Goal: Check status: Check status

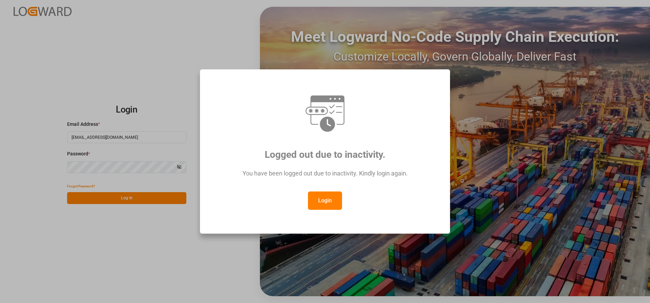
click at [311, 203] on button "Login" at bounding box center [325, 201] width 34 height 18
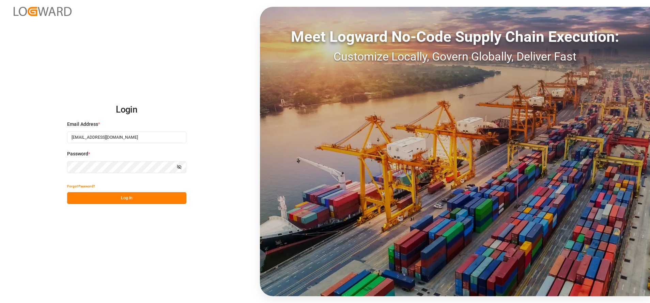
click at [134, 196] on button "Log In" at bounding box center [126, 198] width 119 height 12
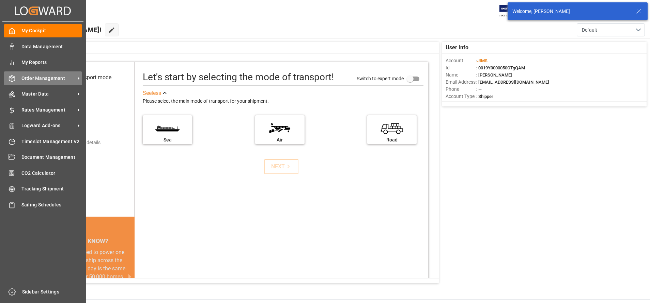
click at [10, 77] on icon at bounding box center [12, 79] width 6 height 6
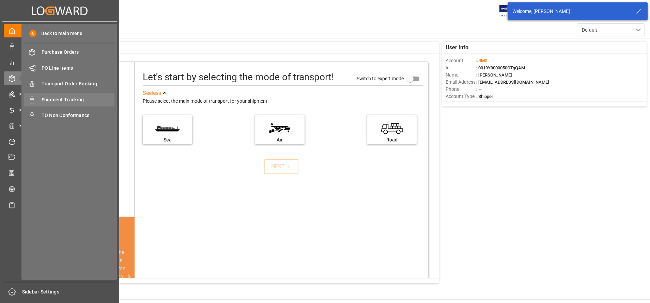
click at [67, 100] on span "Shipment Tracking" at bounding box center [78, 99] width 73 height 7
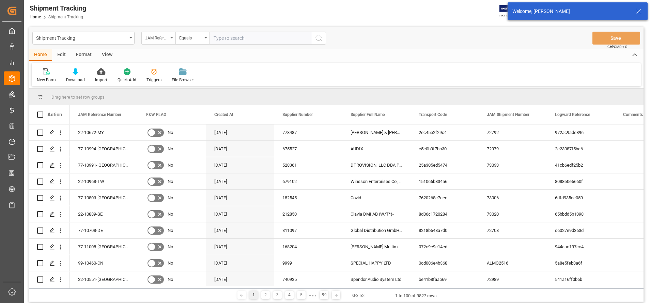
click at [162, 38] on div "JAM Reference Number" at bounding box center [156, 37] width 23 height 8
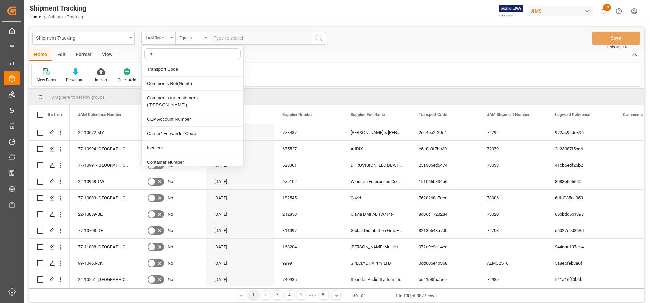
type input "con"
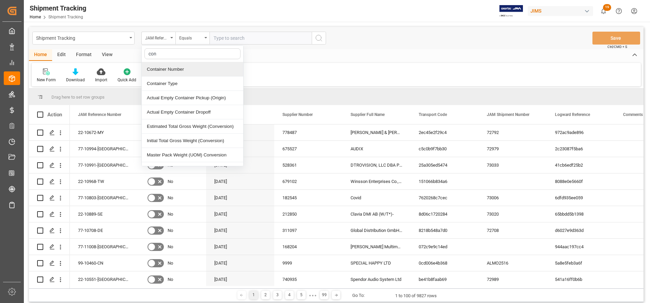
click at [200, 67] on div "Container Number" at bounding box center [192, 69] width 101 height 14
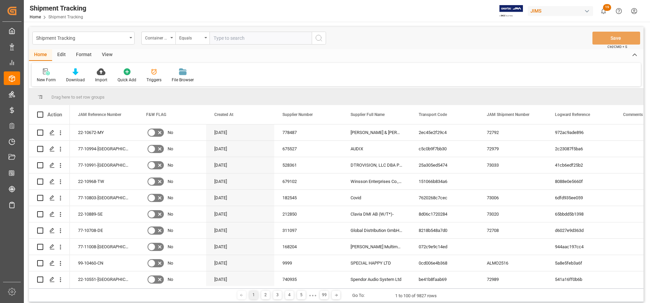
click at [251, 36] on input "text" at bounding box center [260, 38] width 102 height 13
paste input "DRYU4161686"
type input "DRYU4161686"
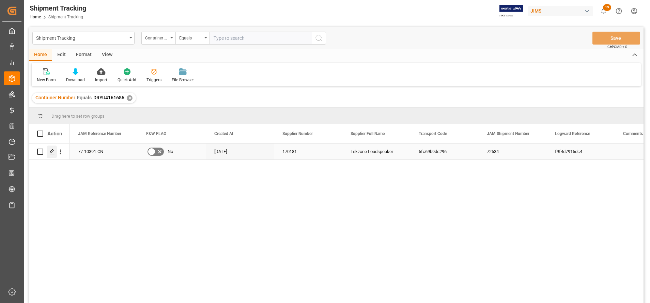
click at [53, 153] on icon "Press SPACE to select this row." at bounding box center [51, 151] width 5 height 5
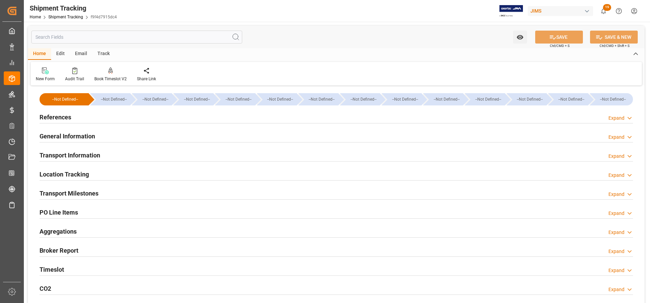
click at [62, 193] on h2 "Transport Milestones" at bounding box center [68, 193] width 59 height 9
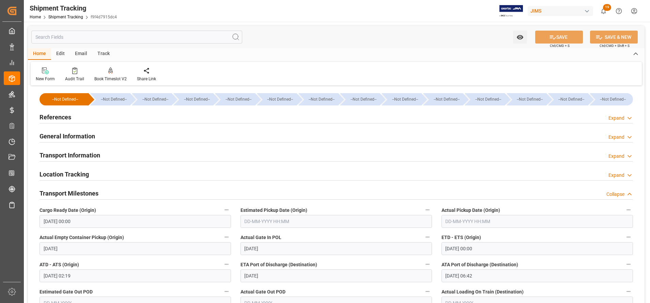
click at [75, 191] on h2 "Transport Milestones" at bounding box center [68, 193] width 59 height 9
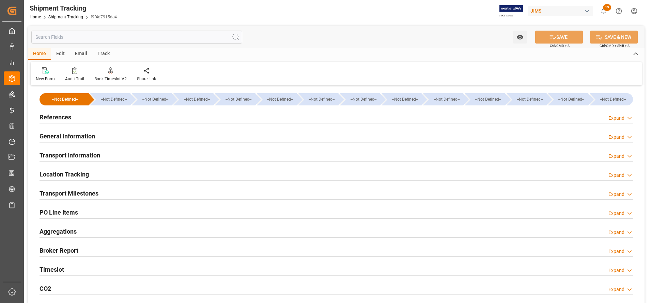
click at [75, 190] on h2 "Transport Milestones" at bounding box center [68, 193] width 59 height 9
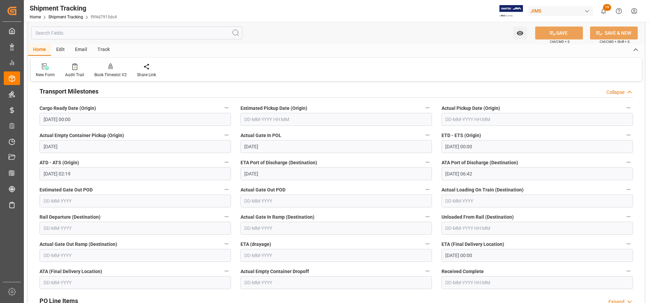
scroll to position [153, 0]
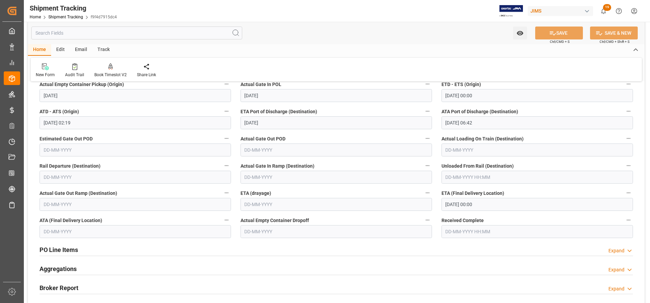
click at [348, 237] on input "text" at bounding box center [335, 231] width 191 height 13
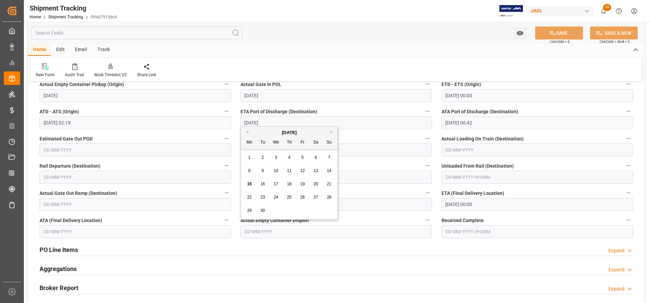
click at [139, 179] on input "text" at bounding box center [134, 177] width 191 height 13
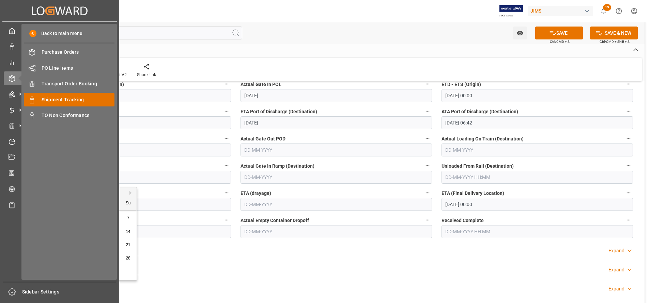
click at [54, 97] on span "Shipment Tracking" at bounding box center [78, 99] width 73 height 7
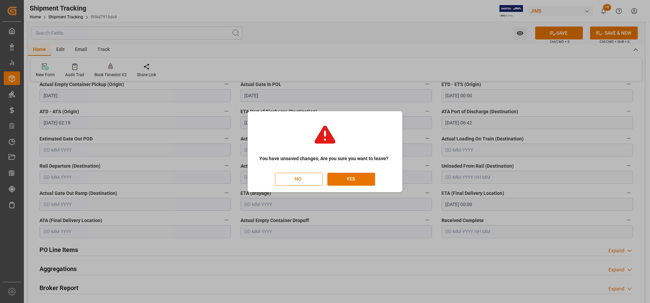
click at [318, 178] on button "NO" at bounding box center [299, 179] width 48 height 13
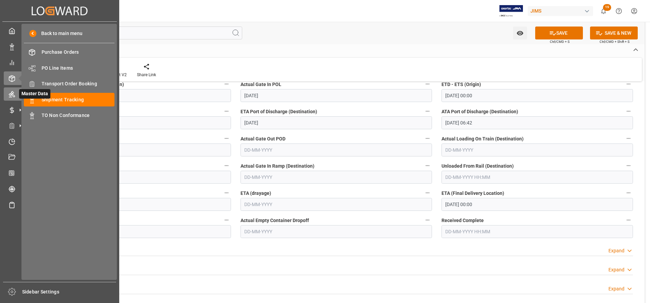
scroll to position [0, 0]
click at [73, 81] on span "Transport Order Booking" at bounding box center [78, 83] width 73 height 7
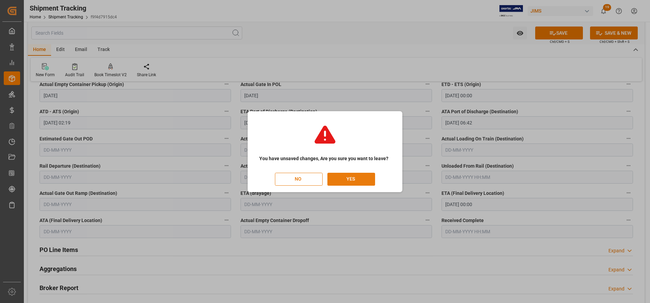
click at [358, 182] on button "YES" at bounding box center [351, 179] width 48 height 13
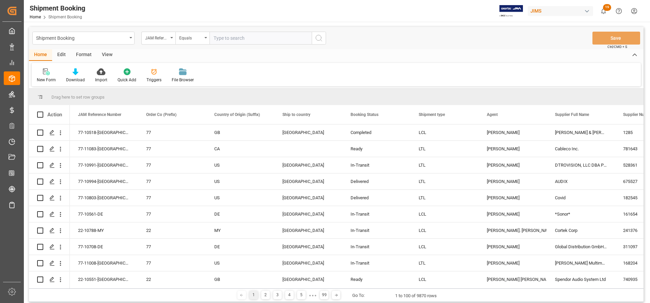
click at [241, 36] on input "text" at bounding box center [260, 38] width 102 height 13
type input "DRYU4161686"
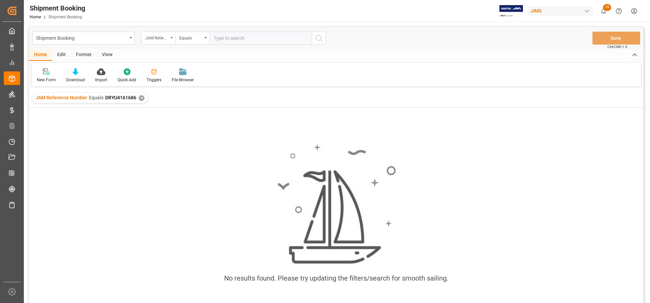
click at [168, 37] on div "JAM Reference Number" at bounding box center [158, 38] width 34 height 13
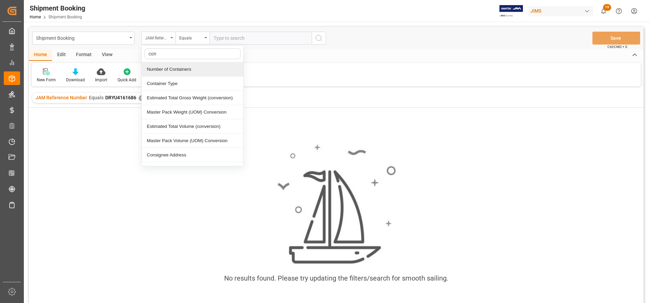
type input "con"
click at [167, 37] on div "JAM Reference Number" at bounding box center [156, 37] width 23 height 8
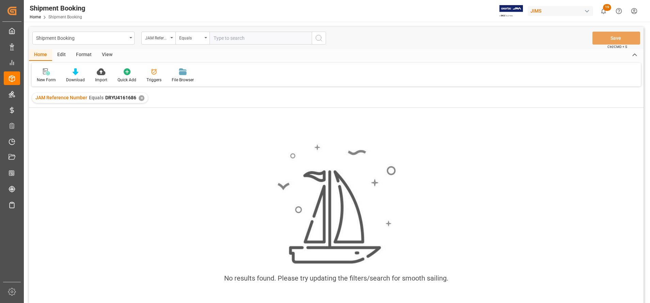
click at [139, 100] on div "✕" at bounding box center [142, 98] width 6 height 6
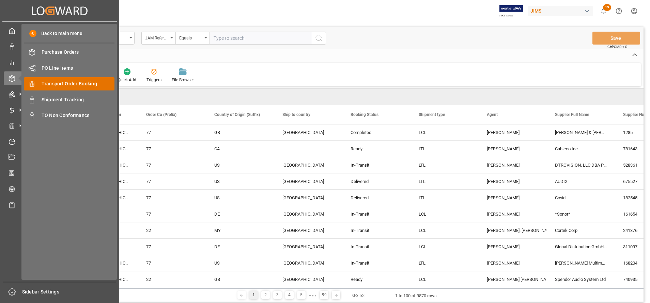
click at [87, 86] on span "Transport Order Booking" at bounding box center [78, 83] width 73 height 7
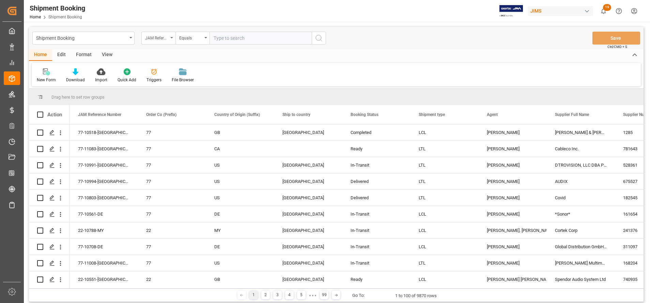
click at [163, 35] on div "JAM Reference Number" at bounding box center [156, 37] width 23 height 8
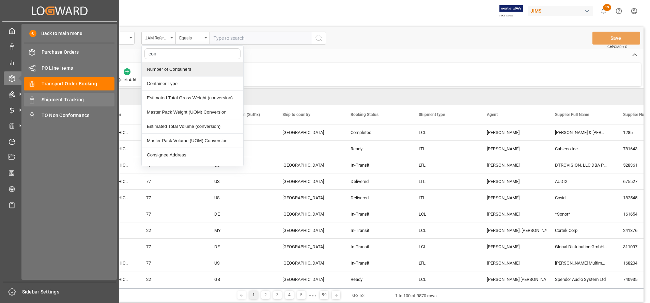
type input "con"
click at [58, 102] on span "Shipment Tracking" at bounding box center [78, 99] width 73 height 7
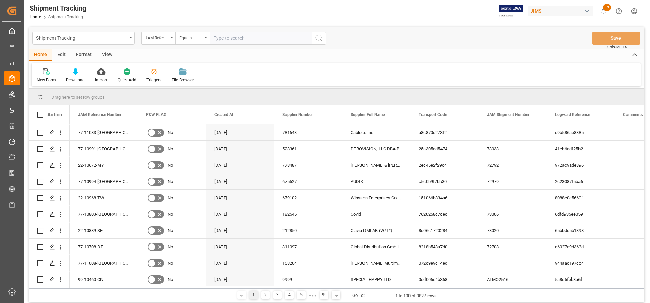
click at [165, 40] on div "JAM Reference Number" at bounding box center [156, 37] width 23 height 8
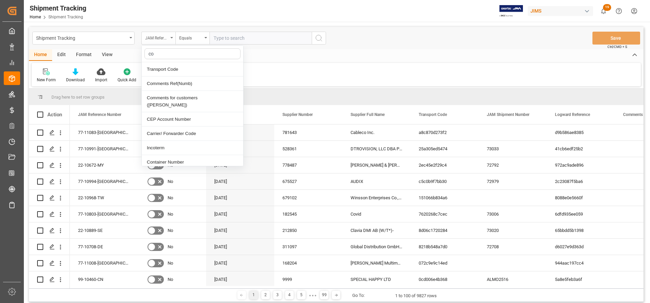
type input "con"
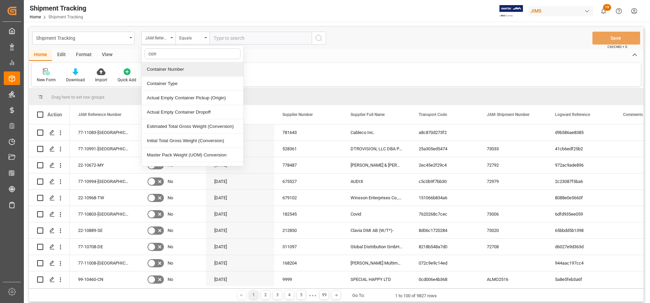
click at [191, 66] on div "Container Number" at bounding box center [192, 69] width 101 height 14
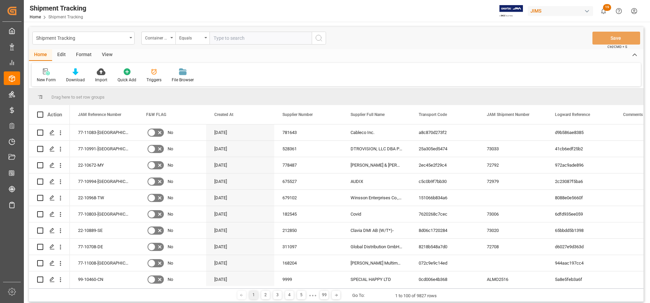
click at [255, 41] on input "text" at bounding box center [260, 38] width 102 height 13
paste input "DRYU4161686"
type input "DRYU4161686"
click at [319, 41] on icon "search button" at bounding box center [319, 38] width 8 height 8
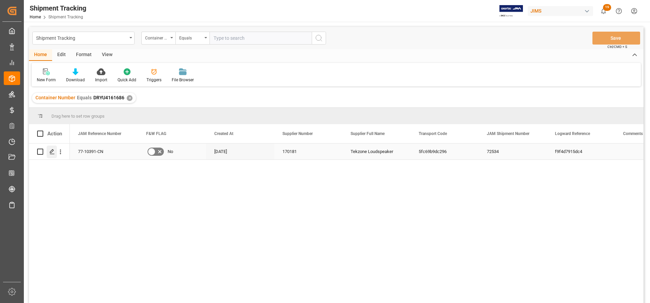
click at [55, 153] on div "Press SPACE to select this row." at bounding box center [52, 152] width 10 height 13
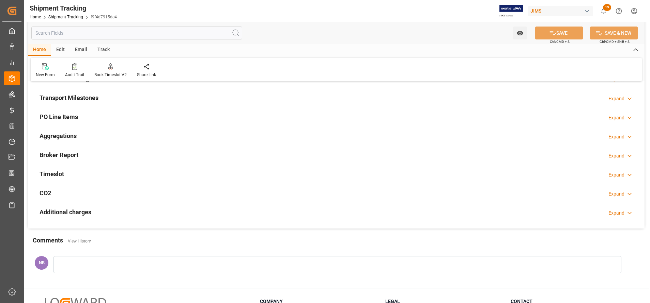
scroll to position [102, 0]
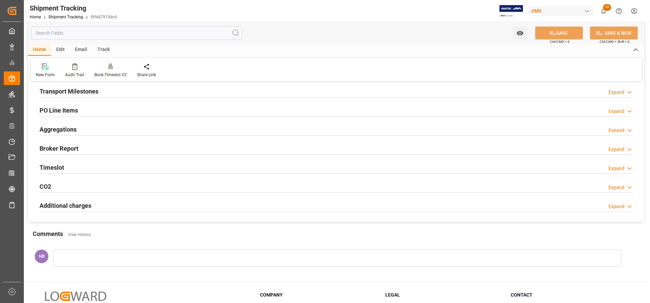
click at [73, 88] on h2 "Transport Milestones" at bounding box center [68, 91] width 59 height 9
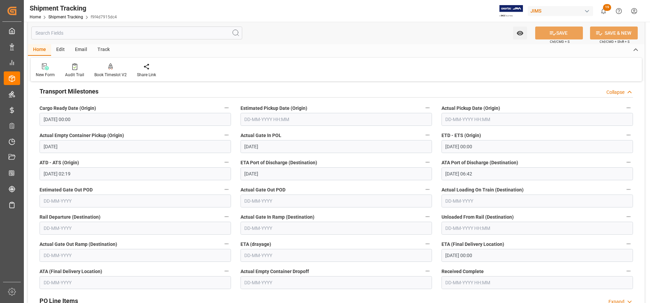
scroll to position [153, 0]
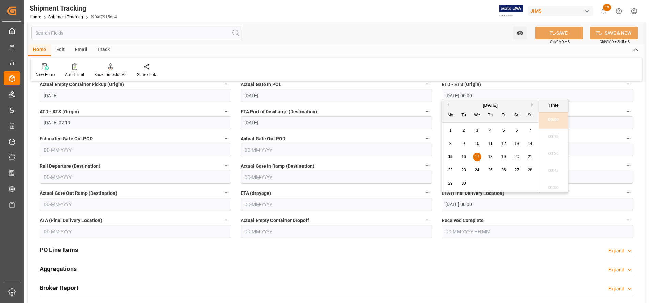
click at [477, 204] on input "[DATE] 00:00" at bounding box center [536, 204] width 191 height 13
click at [477, 158] on span "17" at bounding box center [476, 157] width 4 height 5
click at [470, 205] on input "[DATE] 00:00" at bounding box center [536, 204] width 191 height 13
click at [479, 157] on div "17" at bounding box center [477, 157] width 9 height 8
click at [413, 150] on input "text" at bounding box center [335, 150] width 191 height 13
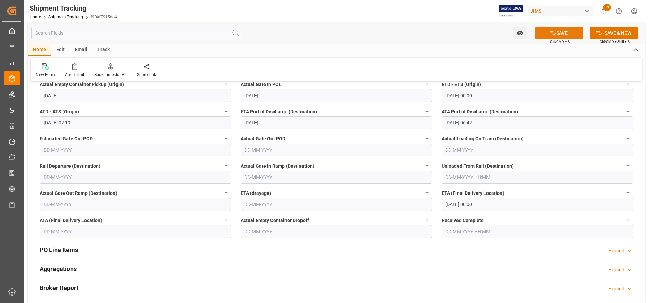
click at [555, 32] on button "SAVE" at bounding box center [559, 33] width 48 height 13
